Goal: Information Seeking & Learning: Learn about a topic

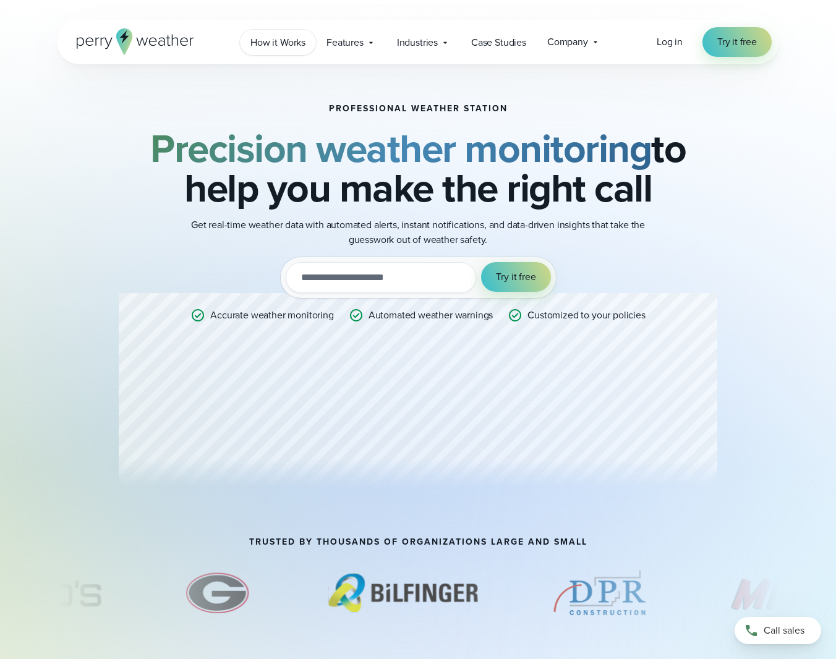
click at [290, 43] on span "How it Works" at bounding box center [277, 42] width 55 height 15
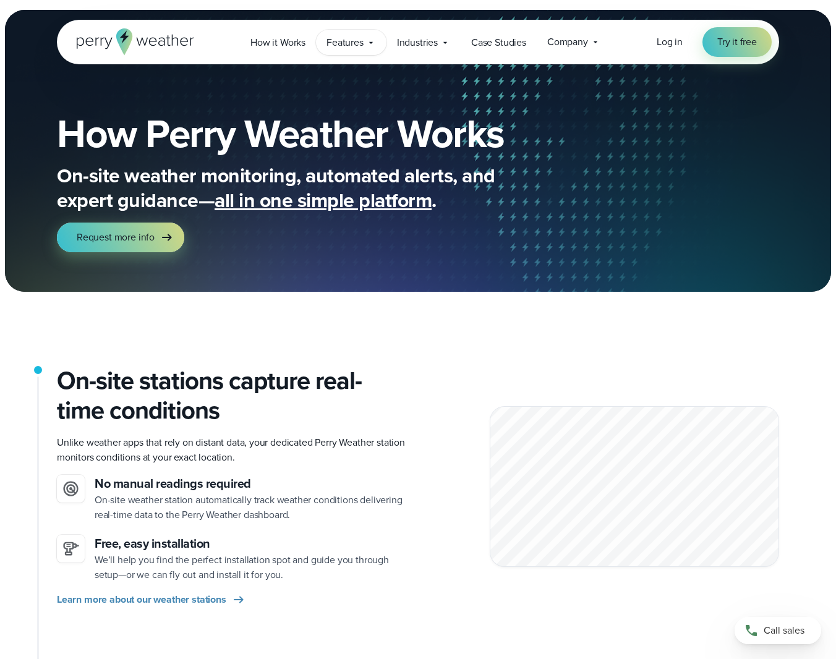
click at [341, 41] on span "Features" at bounding box center [344, 42] width 37 height 15
